Goal: Use online tool/utility: Utilize a website feature to perform a specific function

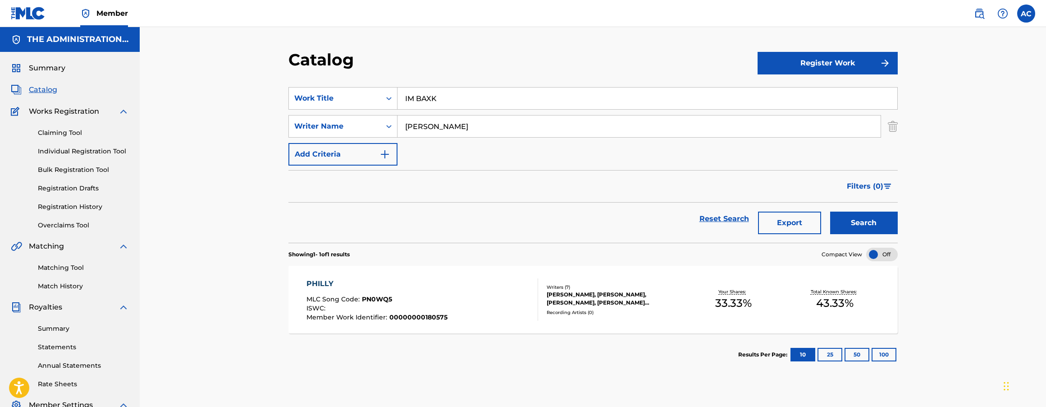
click at [435, 94] on input "IM BAXK" at bounding box center [648, 98] width 500 height 22
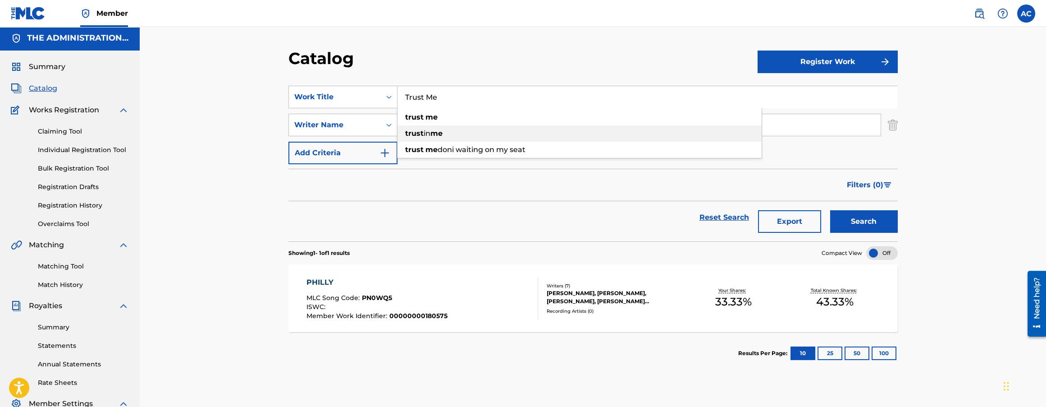
click at [437, 129] on strong "me" at bounding box center [437, 133] width 12 height 9
type input "trust in me"
click at [436, 100] on input "trust in me" at bounding box center [648, 97] width 500 height 22
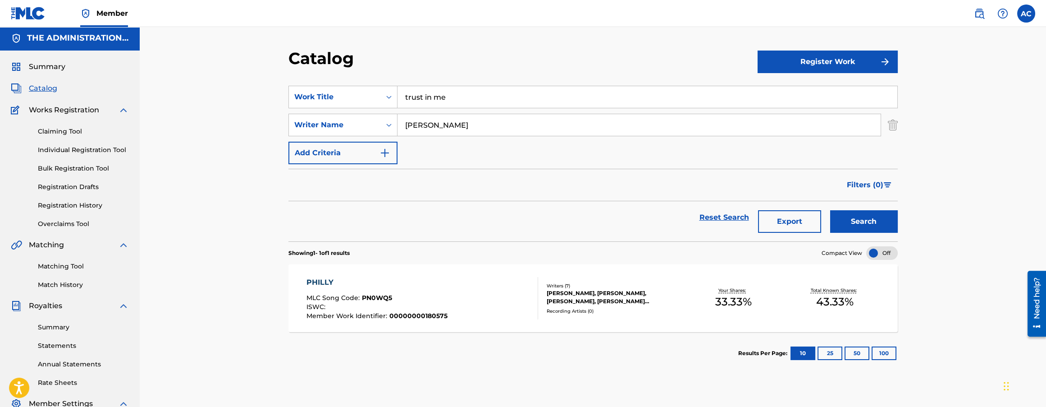
click at [439, 124] on input "[PERSON_NAME]" at bounding box center [639, 125] width 483 height 22
paste input "ke [PERSON_NAME]"
type input "[PERSON_NAME] [PERSON_NAME]"
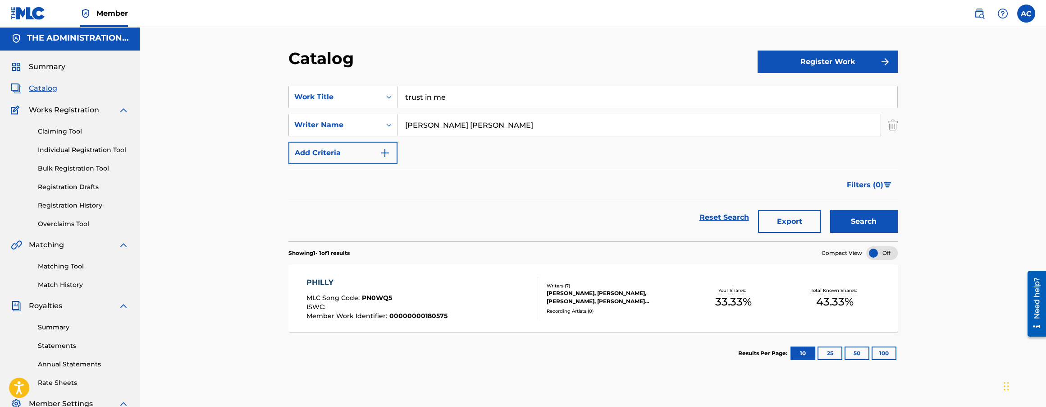
click at [422, 101] on input "trust in me" at bounding box center [648, 97] width 500 height 22
paste input "Trust Me?"
type input "Trust Me?"
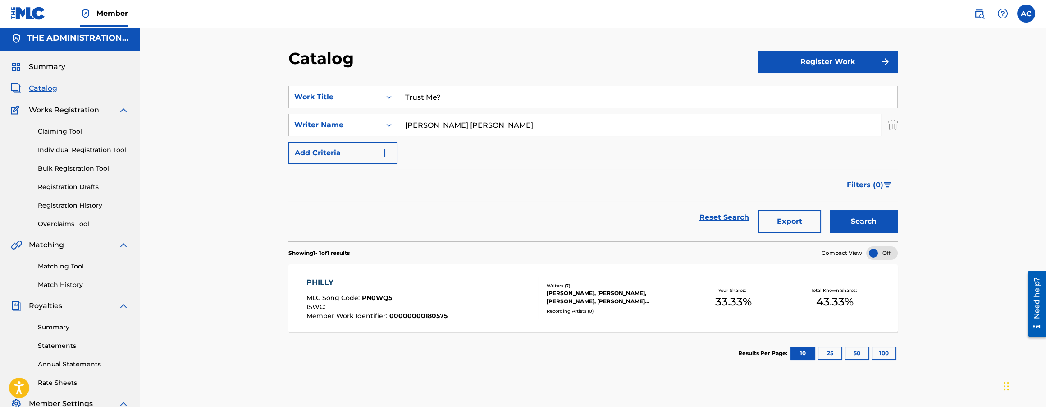
click at [861, 216] on button "Search" at bounding box center [864, 221] width 68 height 23
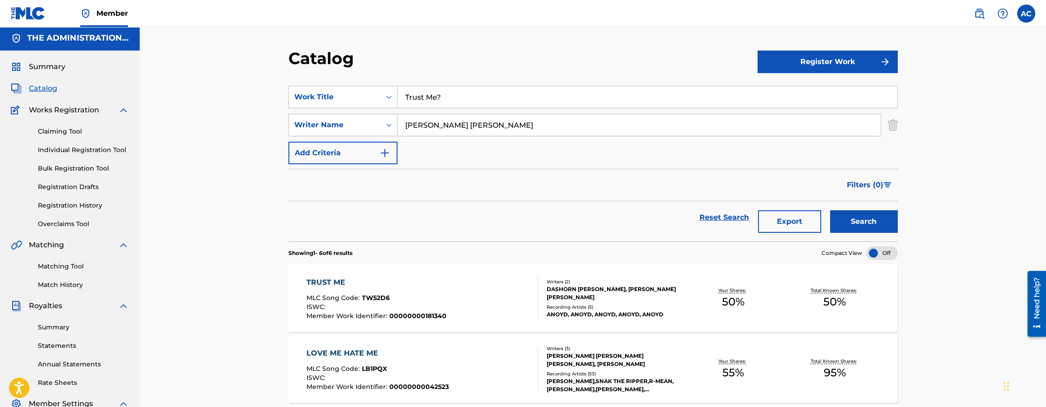
click at [446, 293] on div "TRUST ME MLC Song Code : TW52D6 ISWC : Member Work Identifier : 00000000181340" at bounding box center [423, 298] width 232 height 42
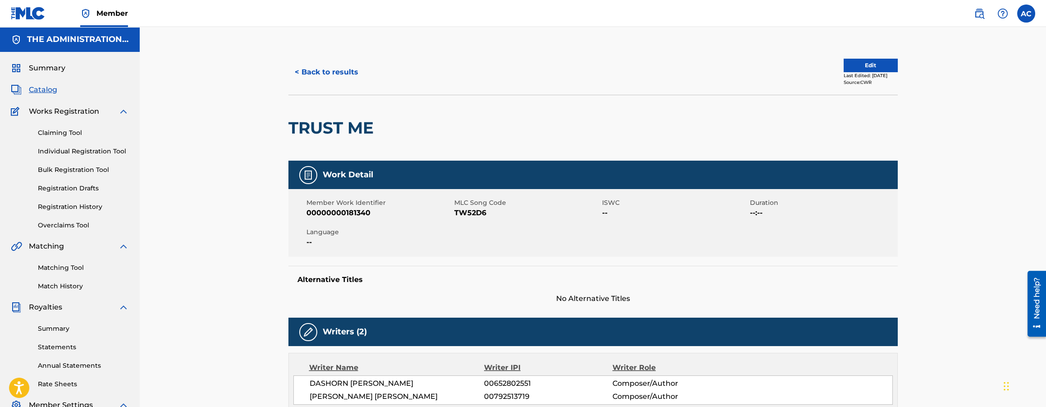
click at [348, 127] on h2 "TRUST ME" at bounding box center [334, 128] width 90 height 20
copy div "TRUST ME"
click at [467, 214] on span "TW52D6" at bounding box center [527, 212] width 146 height 11
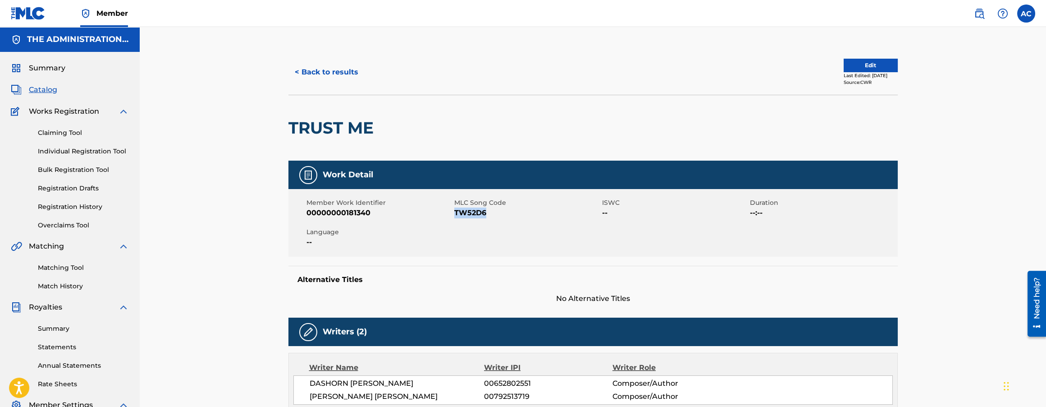
click at [467, 214] on span "TW52D6" at bounding box center [527, 212] width 146 height 11
copy span "TW52D6"
click at [340, 71] on button "< Back to results" at bounding box center [327, 72] width 76 height 23
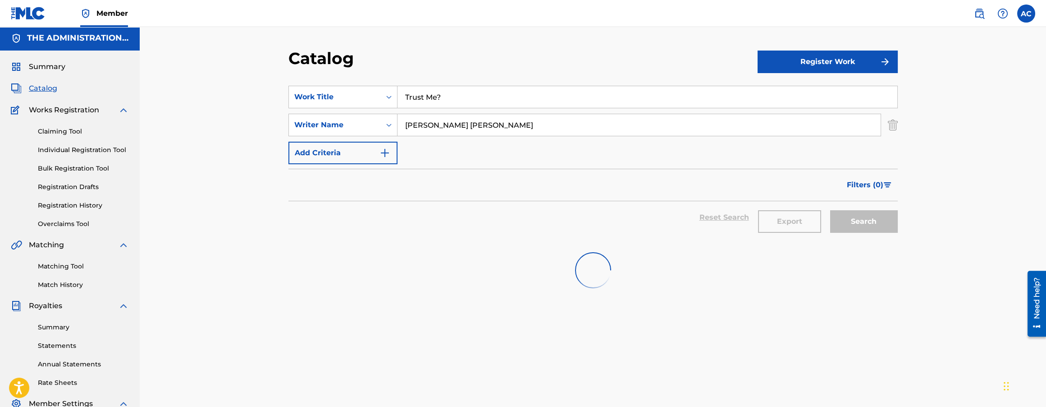
click at [425, 95] on input "Trust Me?" at bounding box center [648, 97] width 500 height 22
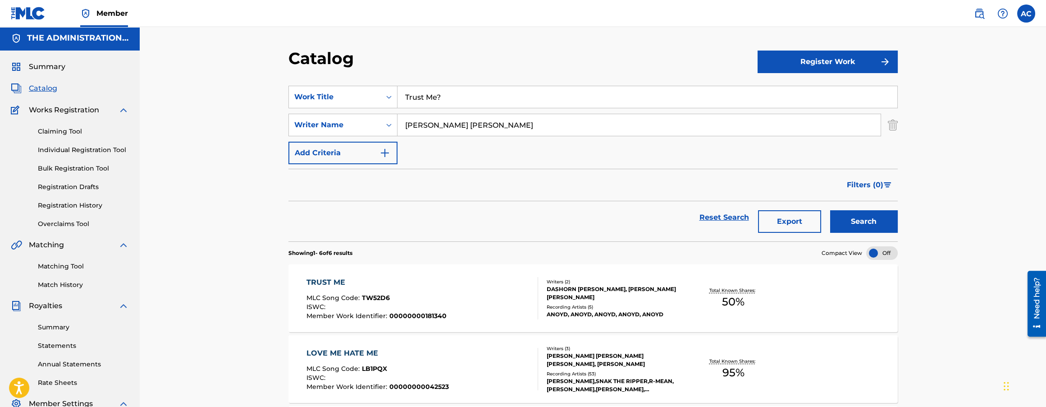
click at [425, 95] on input "Trust Me?" at bounding box center [648, 97] width 500 height 22
paste input "Party Tonight"
type input "Party Tonight"
click at [830, 210] on button "Search" at bounding box center [864, 221] width 68 height 23
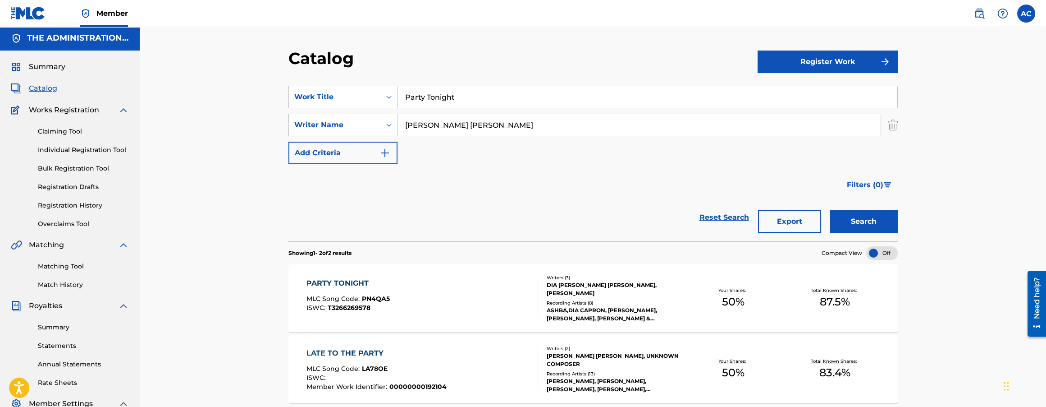
click at [383, 299] on span "PN4QA5" at bounding box center [376, 298] width 28 height 8
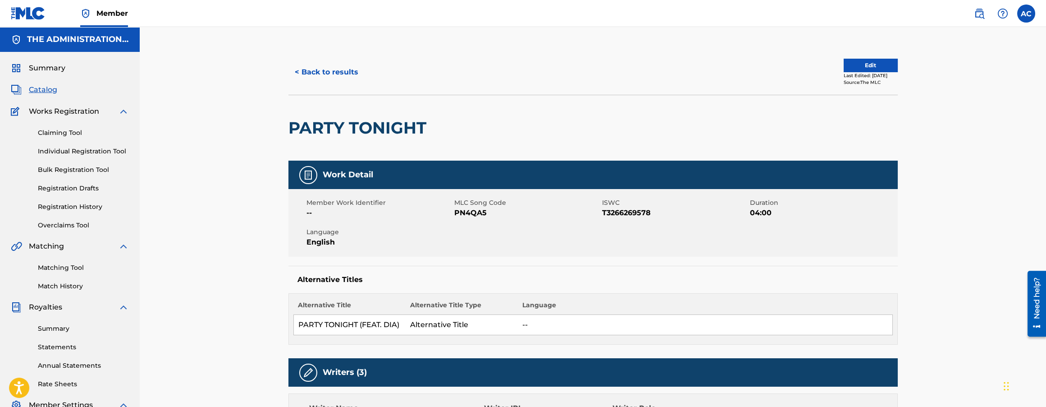
click at [339, 82] on button "< Back to results" at bounding box center [327, 72] width 76 height 23
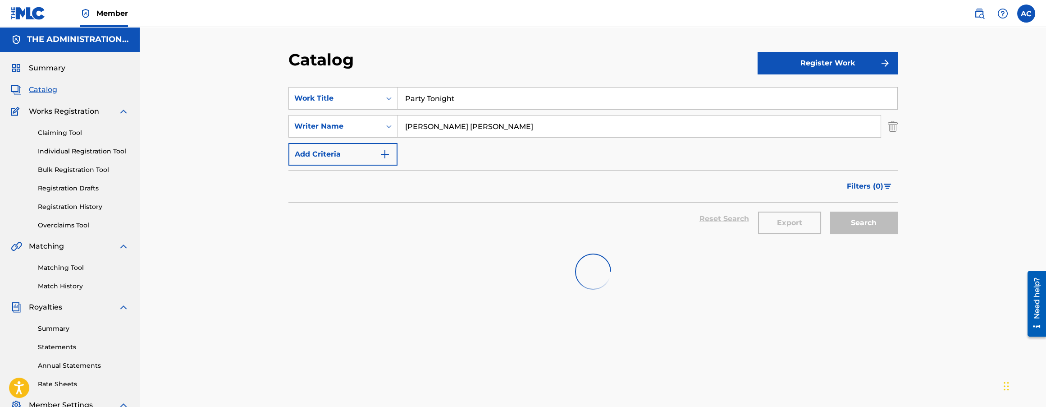
scroll to position [1, 0]
click at [417, 99] on input "Party Tonight" at bounding box center [648, 97] width 500 height 22
paste input "how im comin"
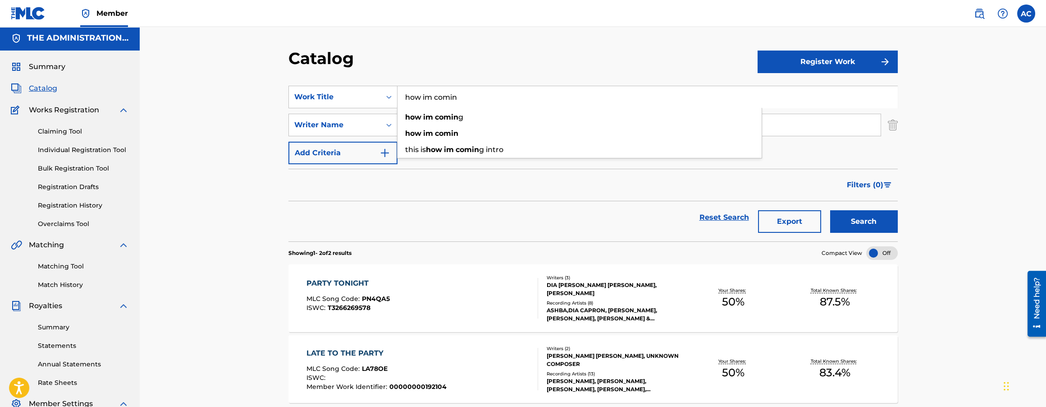
type input "how im comin"
click at [239, 138] on div "Catalog Register Work SearchWithCriteria0b89056a-1a10-44b9-8665-e266ad6b673d Wo…" at bounding box center [593, 270] width 907 height 489
click at [428, 123] on input "[PERSON_NAME] [PERSON_NAME]" at bounding box center [639, 125] width 483 height 22
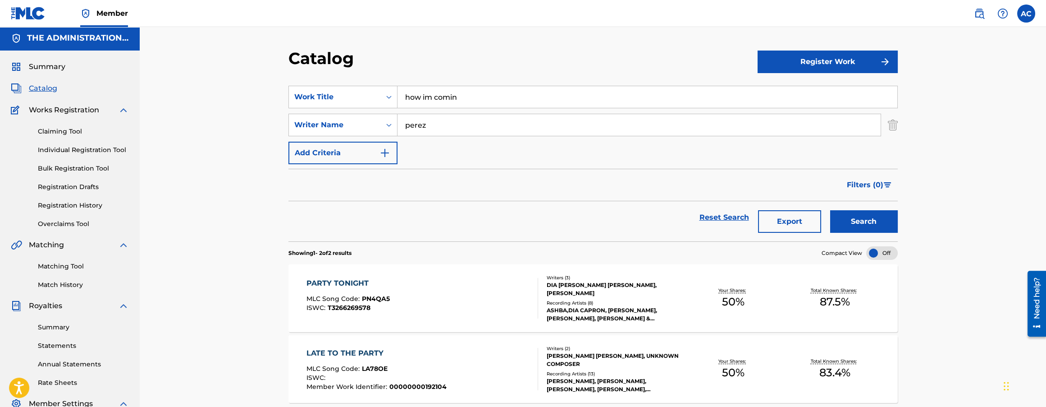
type input "perez"
click at [830, 210] on button "Search" at bounding box center [864, 221] width 68 height 23
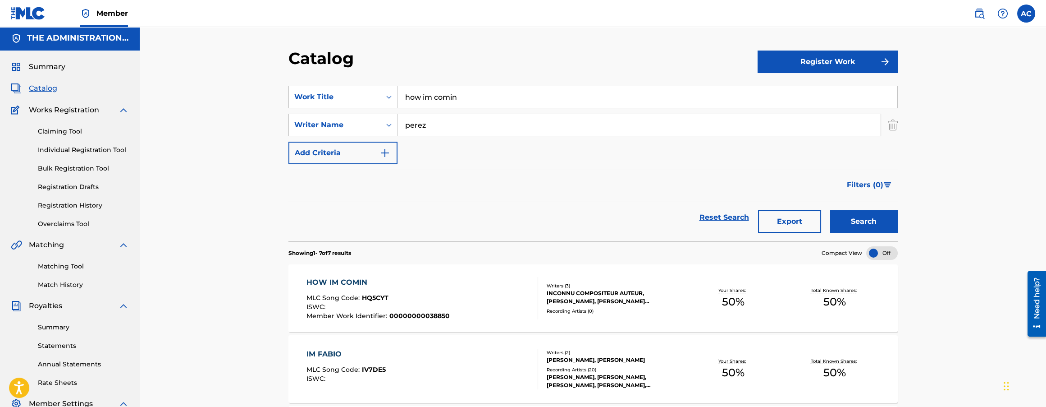
scroll to position [3, 0]
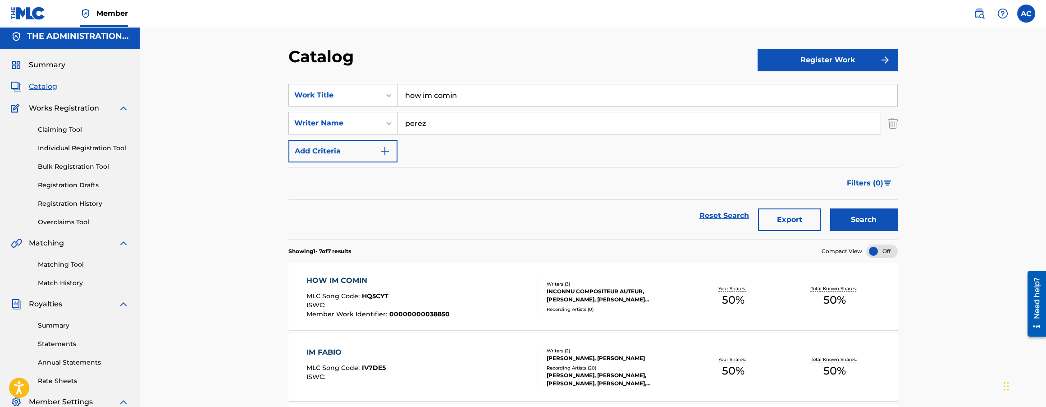
click at [399, 310] on span "00000000038850" at bounding box center [419, 314] width 60 height 8
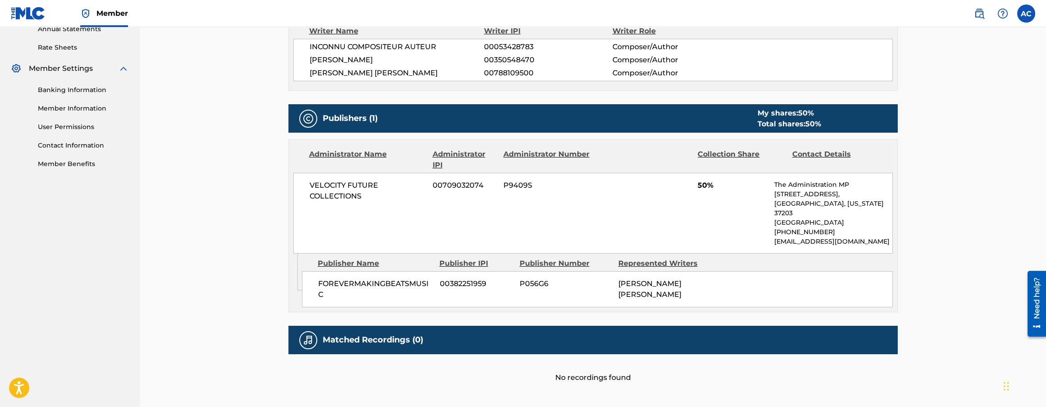
scroll to position [343, 0]
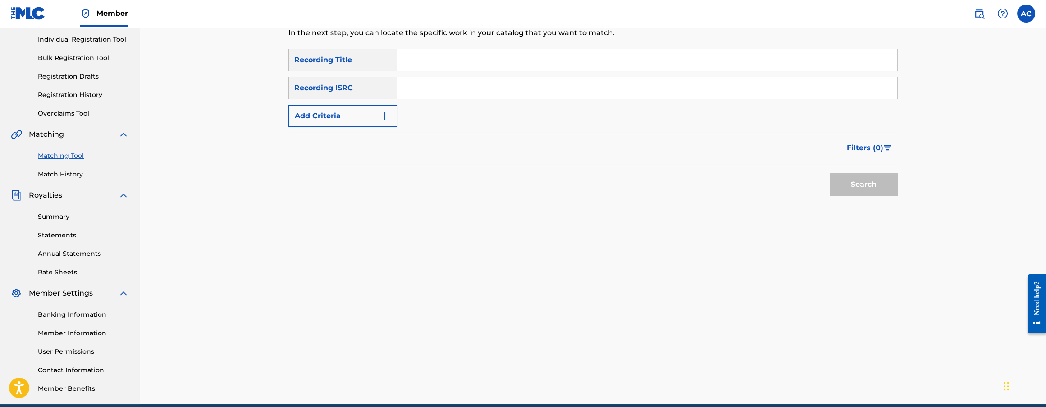
click at [539, 88] on input "Search Form" at bounding box center [648, 88] width 500 height 22
paste input "USLD91760336"
type input "USLD91760336"
click at [830, 173] on button "Search" at bounding box center [864, 184] width 68 height 23
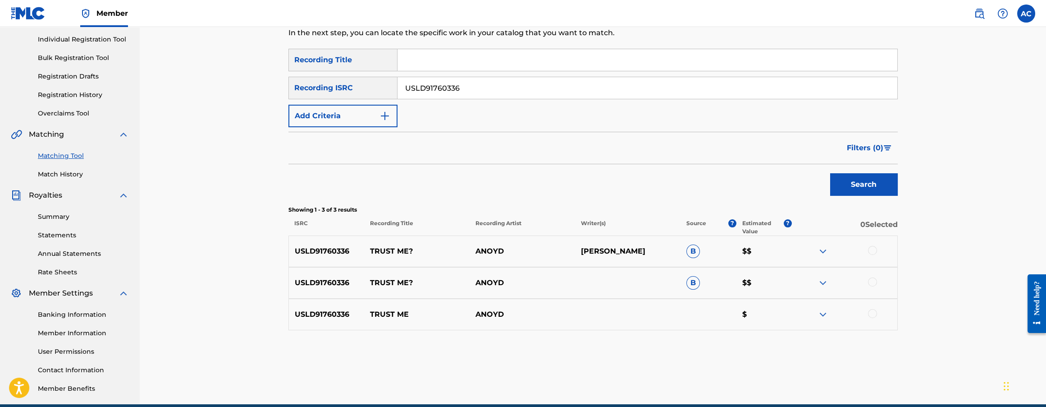
click at [871, 249] on div at bounding box center [872, 250] width 9 height 9
click at [873, 281] on div at bounding box center [872, 281] width 9 height 9
click at [874, 313] on div at bounding box center [872, 313] width 9 height 9
click at [645, 338] on button "Match 3 Groups" at bounding box center [634, 333] width 100 height 23
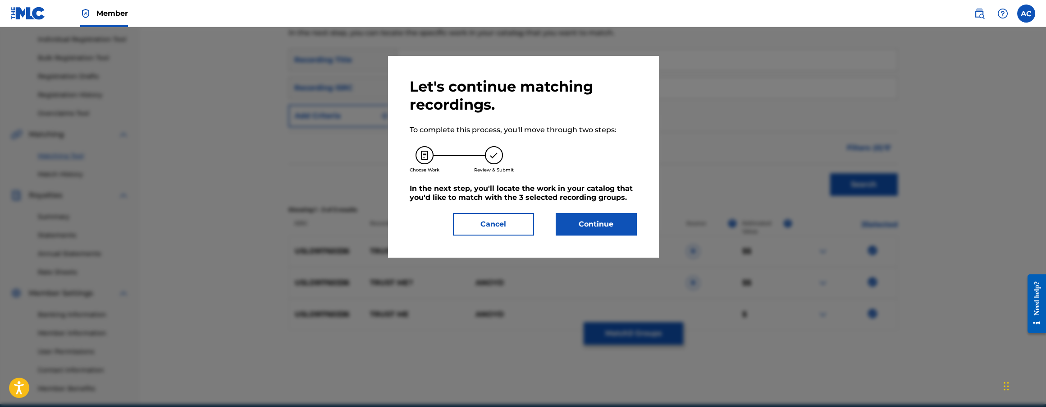
click at [597, 230] on button "Continue" at bounding box center [596, 224] width 81 height 23
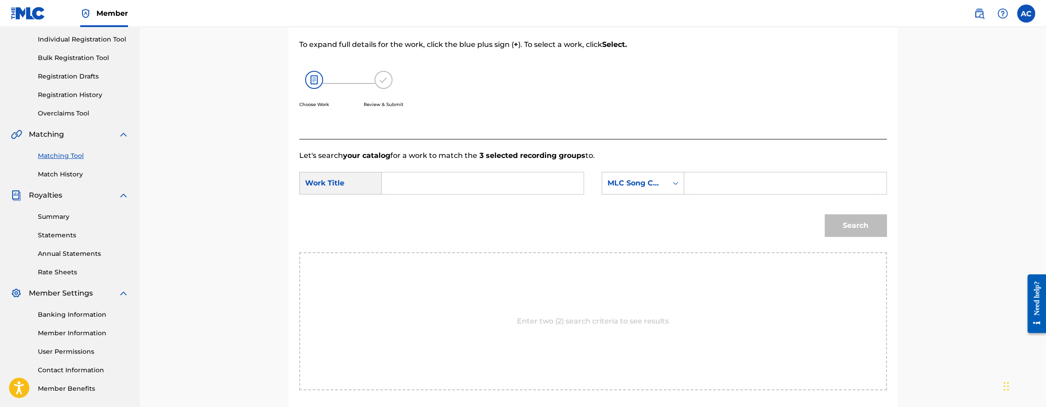
click at [435, 179] on input "Search Form" at bounding box center [482, 183] width 187 height 22
paste input "TRUST ME"
type input "TRUST ME"
click at [685, 188] on div "Search Form" at bounding box center [785, 183] width 202 height 23
click at [693, 185] on input "Search Form" at bounding box center [785, 183] width 187 height 22
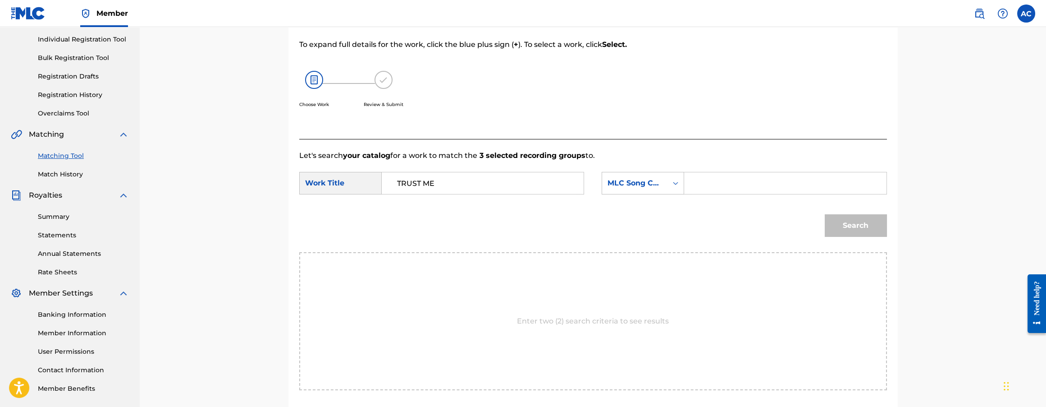
click at [754, 179] on input "Search Form" at bounding box center [785, 183] width 187 height 22
paste input "TW52D6"
type input "TW52D6"
click at [846, 220] on button "Search" at bounding box center [856, 225] width 62 height 23
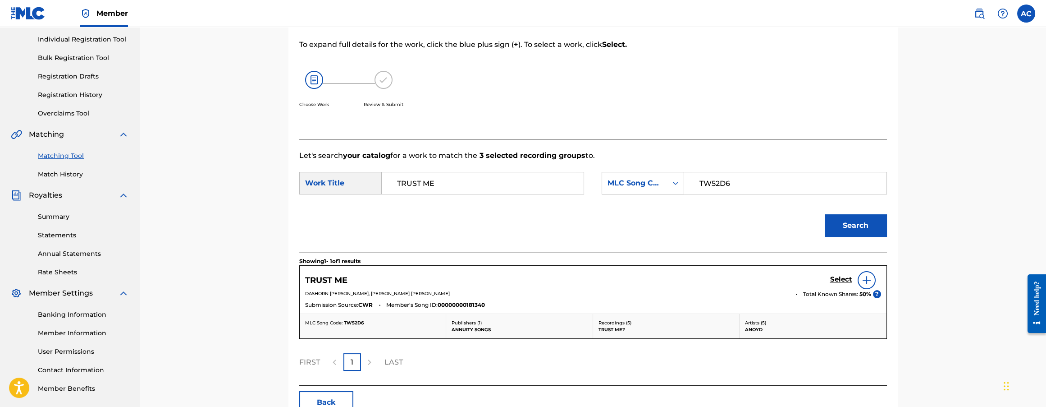
click at [834, 281] on h5 "Select" at bounding box center [841, 279] width 22 height 9
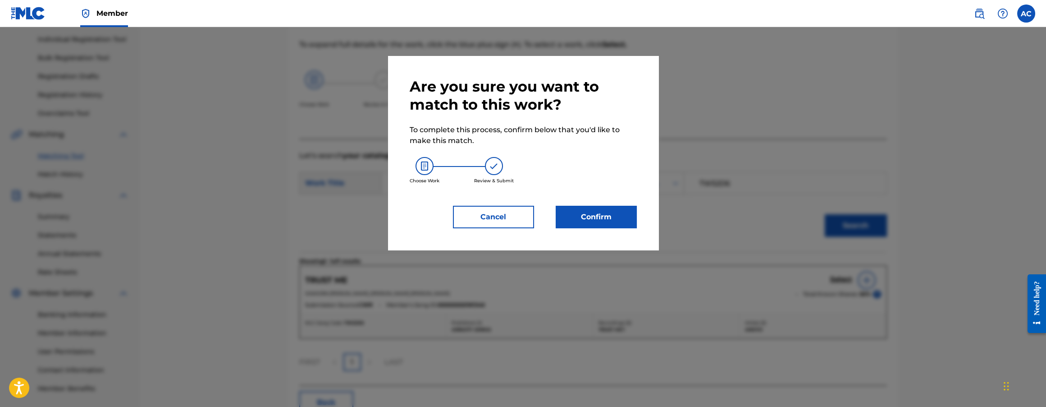
click at [591, 212] on button "Confirm" at bounding box center [596, 217] width 81 height 23
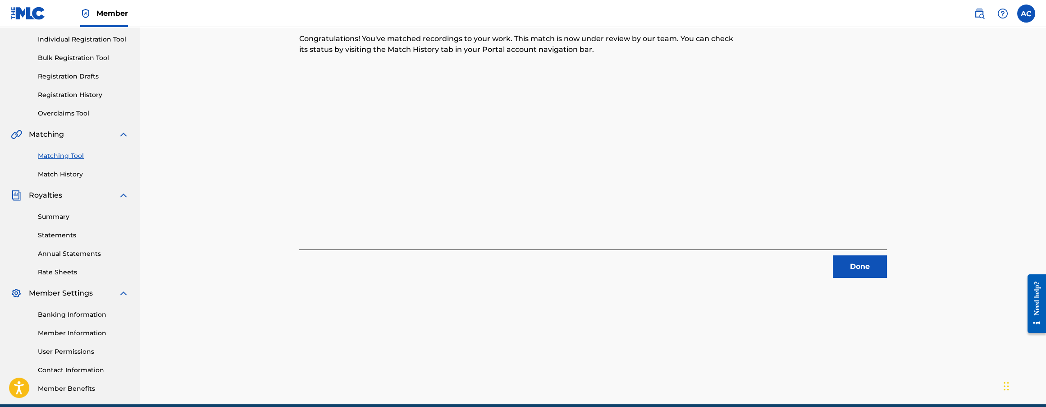
click at [872, 261] on button "Done" at bounding box center [860, 266] width 54 height 23
